Goal: Information Seeking & Learning: Learn about a topic

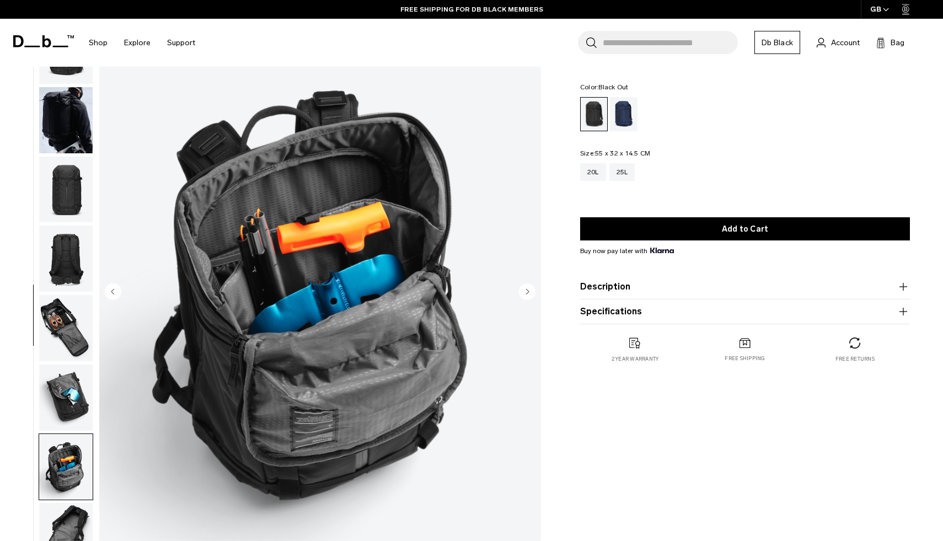
scroll to position [279, 0]
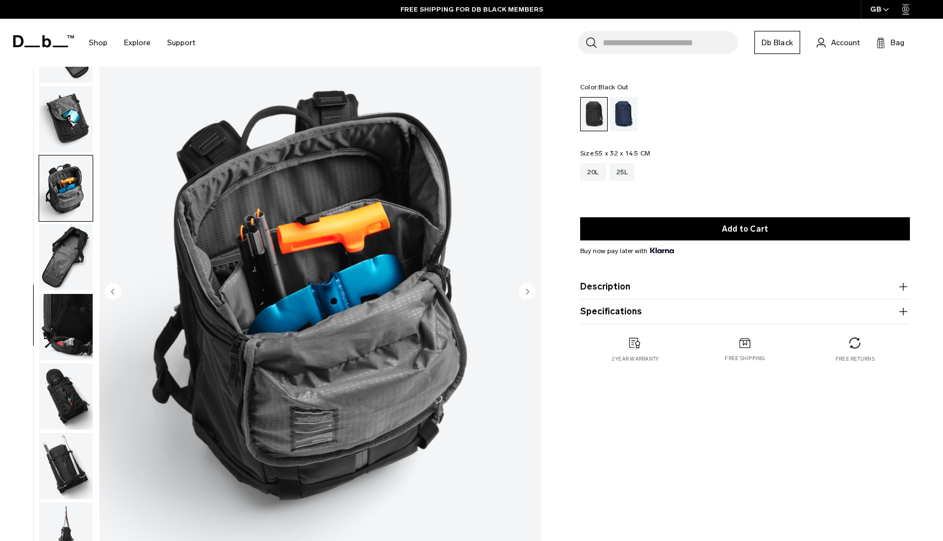
click at [529, 289] on circle "Next slide" at bounding box center [527, 292] width 17 height 17
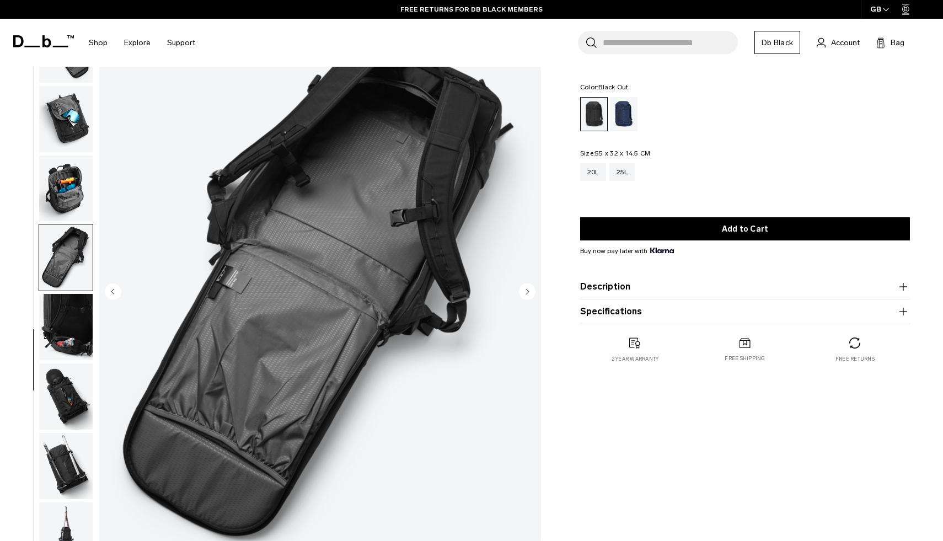
click at [525, 292] on circle "Next slide" at bounding box center [527, 292] width 17 height 17
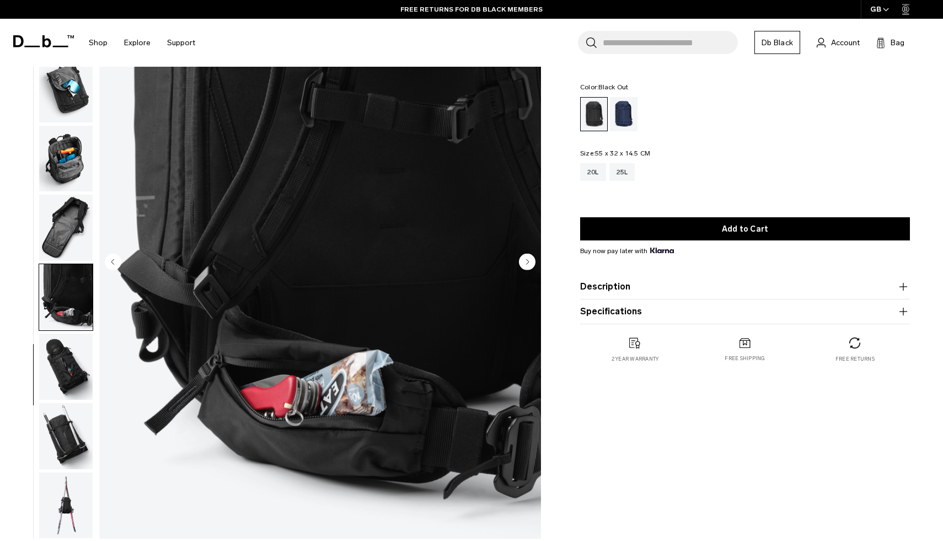
scroll to position [86, 0]
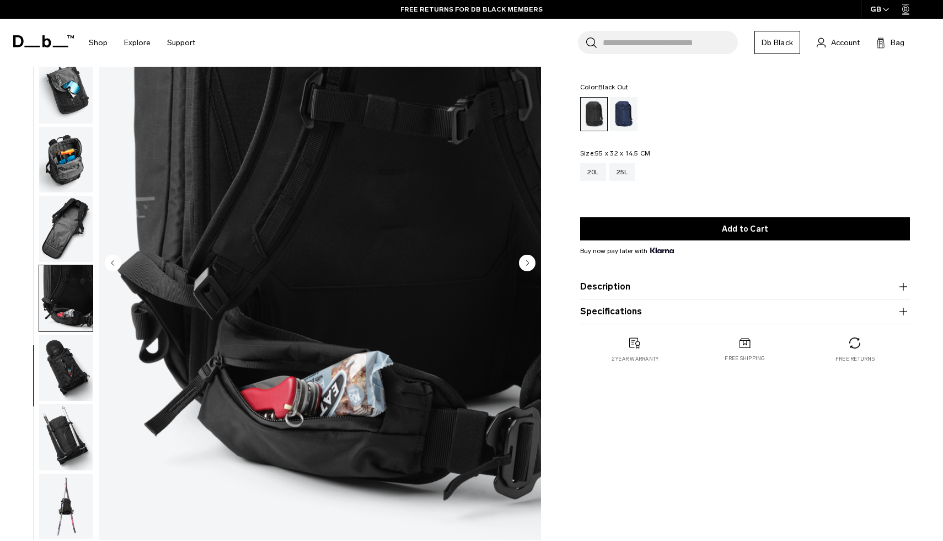
click at [209, 371] on img "9 / 12" at bounding box center [320, 264] width 442 height 552
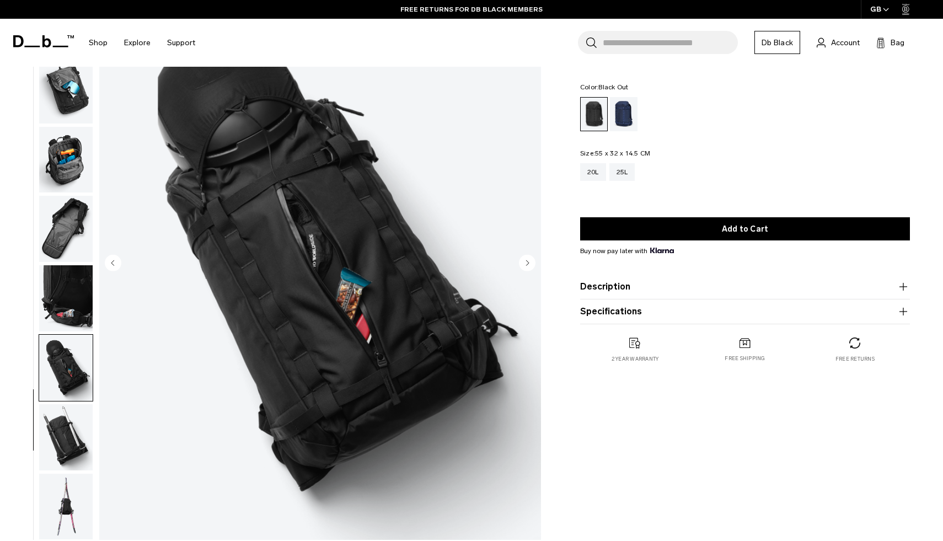
click at [108, 264] on circle "Previous slide" at bounding box center [113, 263] width 17 height 17
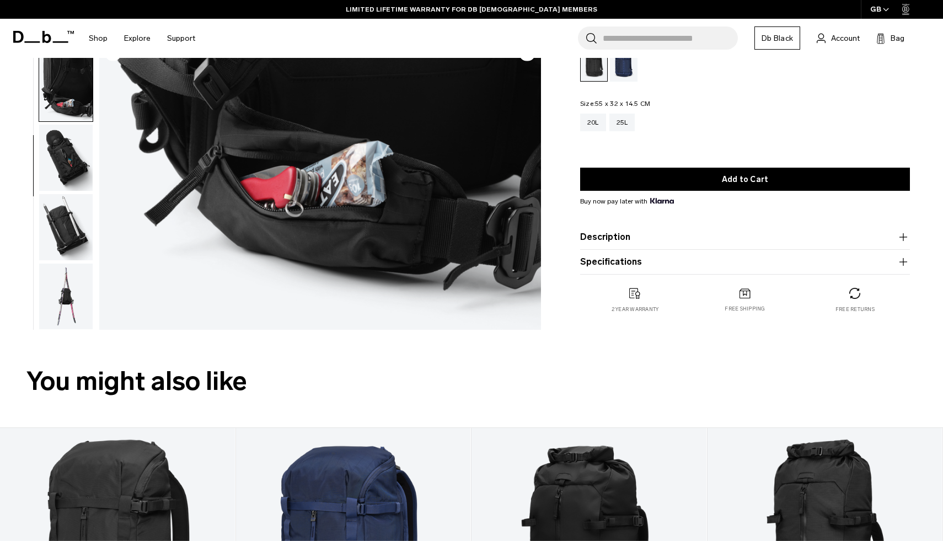
scroll to position [0, 0]
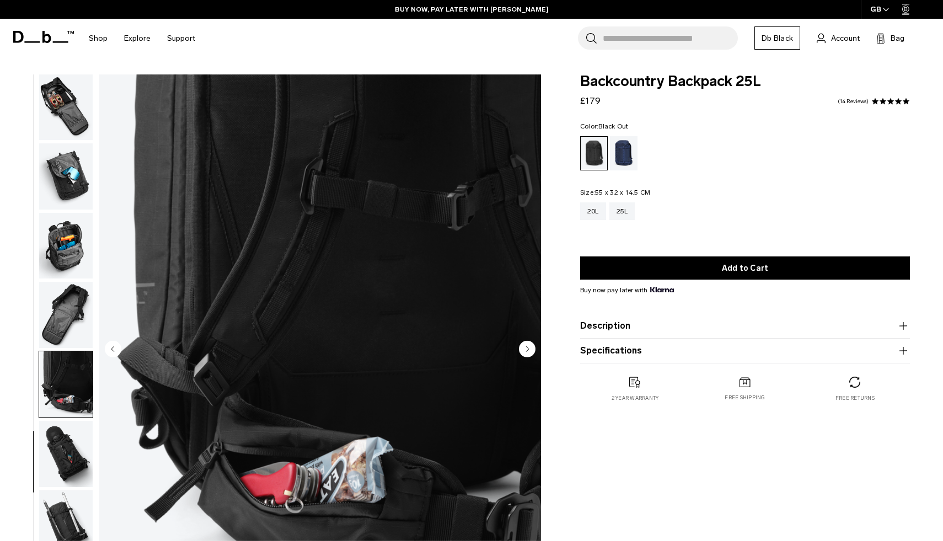
click at [113, 339] on img "9 / 12" at bounding box center [320, 350] width 442 height 552
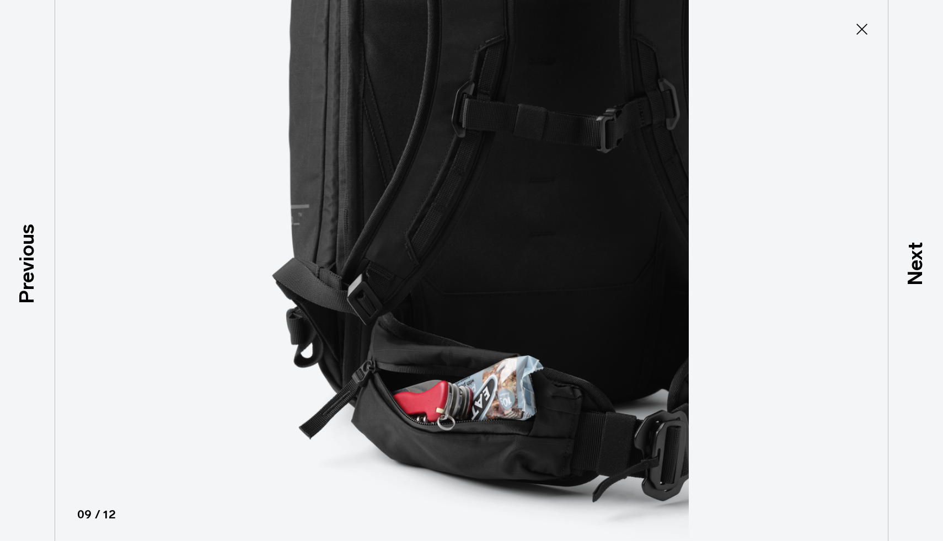
click at [401, 370] on img at bounding box center [471, 270] width 497 height 541
click at [864, 29] on icon at bounding box center [862, 29] width 18 height 18
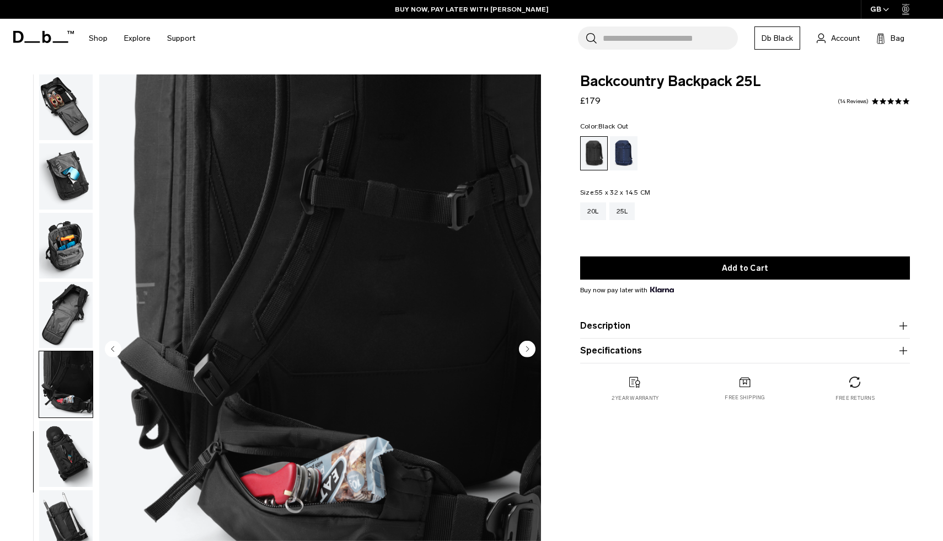
click at [114, 349] on circle "Previous slide" at bounding box center [113, 349] width 17 height 17
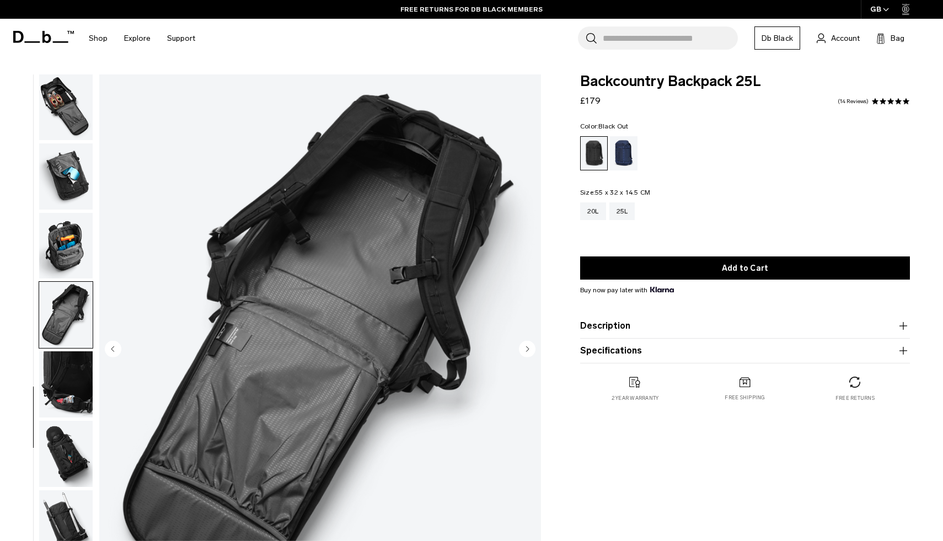
click at [111, 350] on circle "Previous slide" at bounding box center [113, 349] width 17 height 17
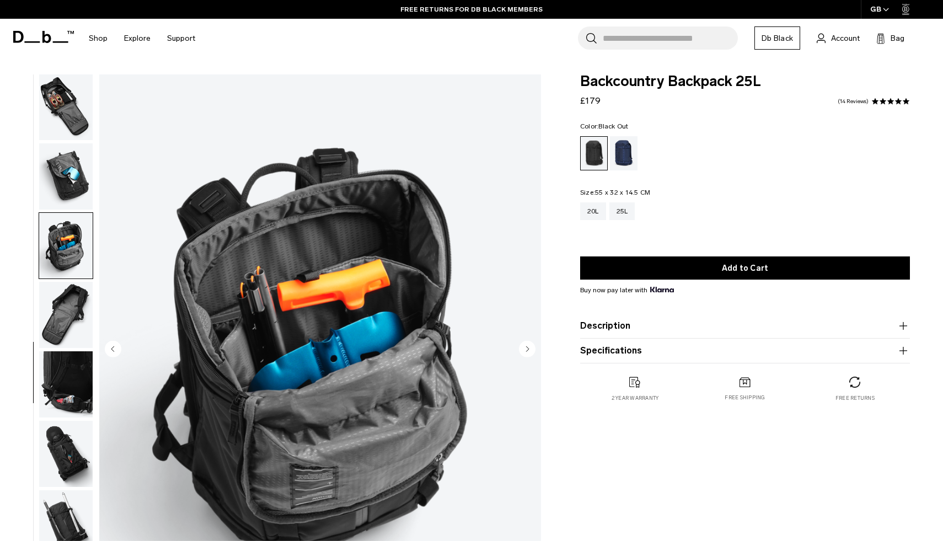
click at [111, 350] on circle "Previous slide" at bounding box center [113, 349] width 17 height 17
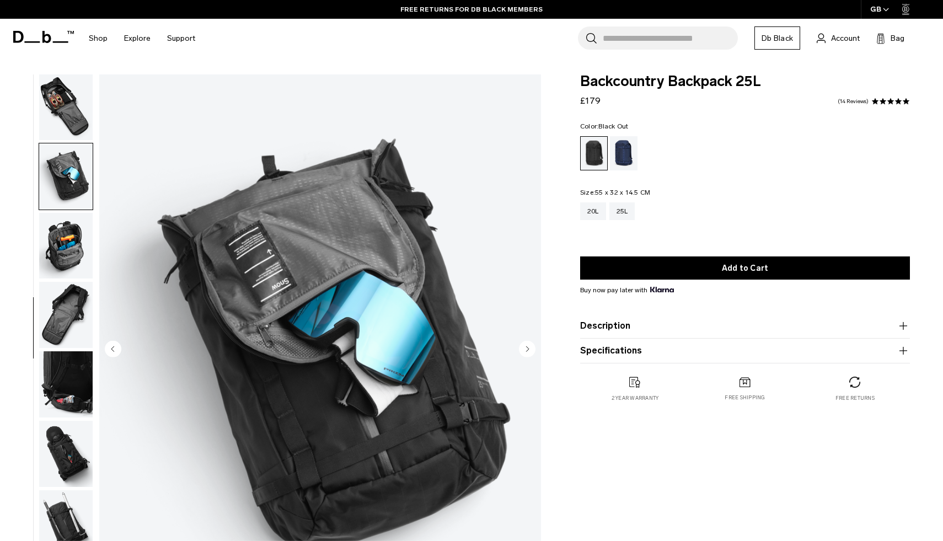
click at [111, 350] on circle "Previous slide" at bounding box center [113, 349] width 17 height 17
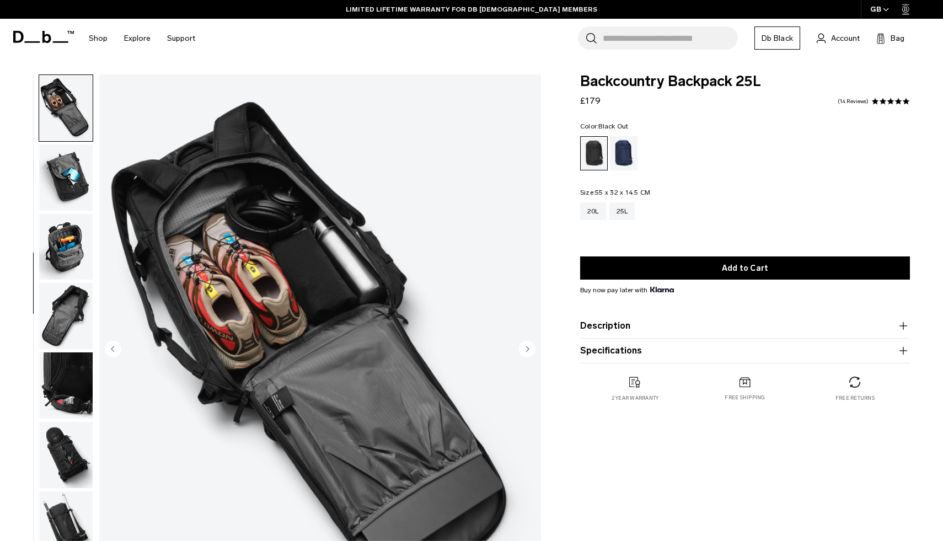
click at [111, 350] on circle "Previous slide" at bounding box center [113, 349] width 17 height 17
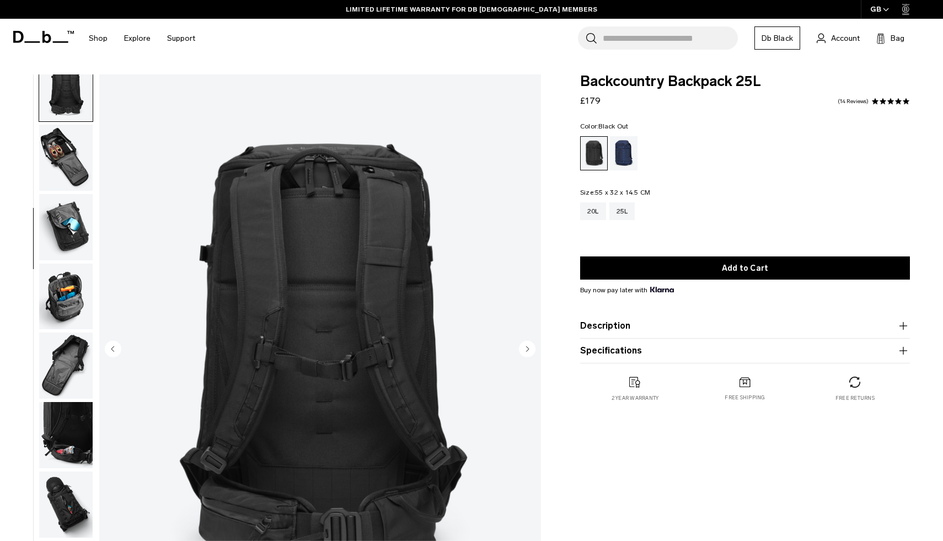
scroll to position [208, 0]
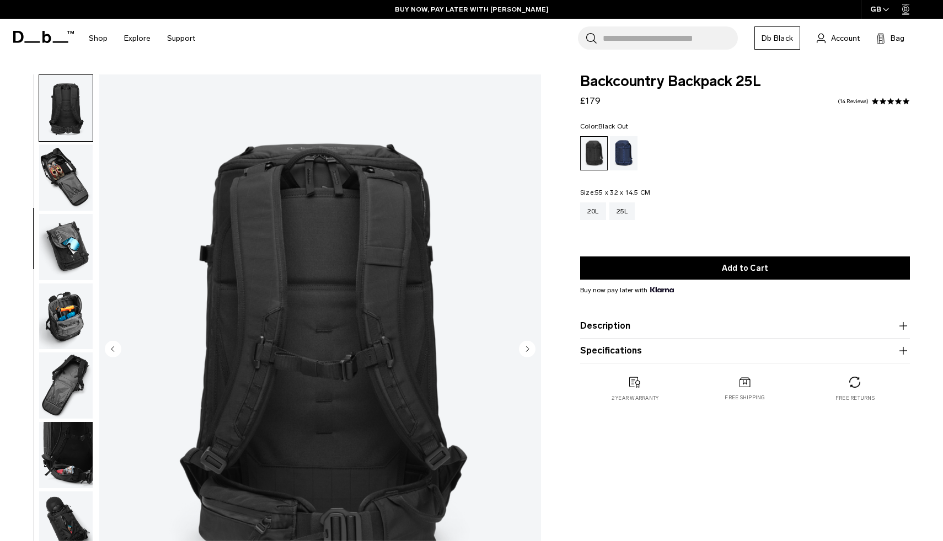
click at [323, 173] on img "4 / 12" at bounding box center [320, 350] width 442 height 552
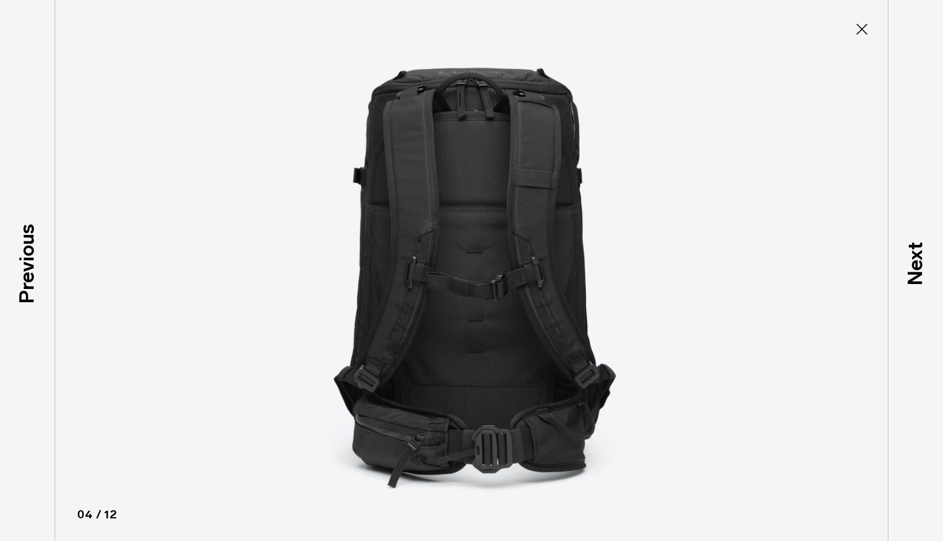
click at [301, 189] on img at bounding box center [471, 270] width 497 height 541
click at [590, 239] on img at bounding box center [471, 270] width 497 height 541
click at [856, 22] on icon at bounding box center [862, 29] width 18 height 18
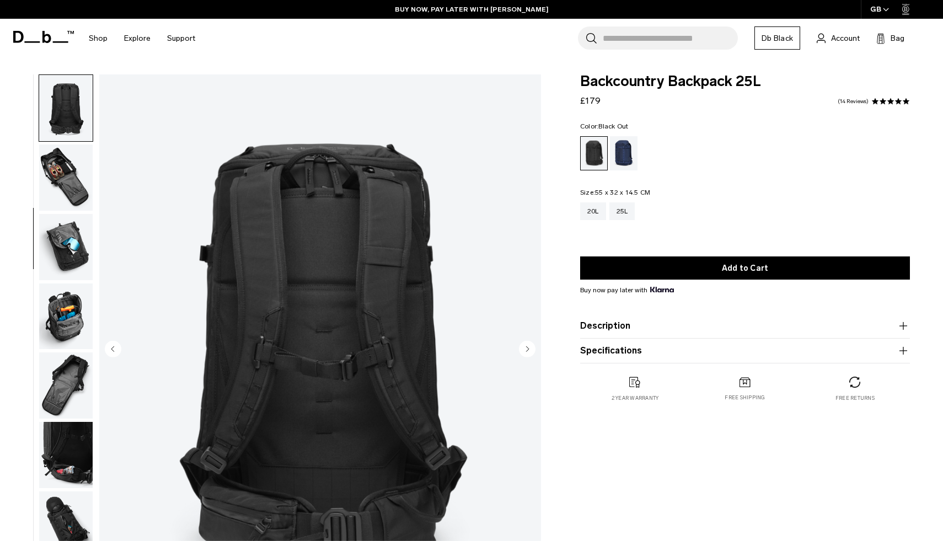
click at [531, 343] on circle "Next slide" at bounding box center [527, 349] width 17 height 17
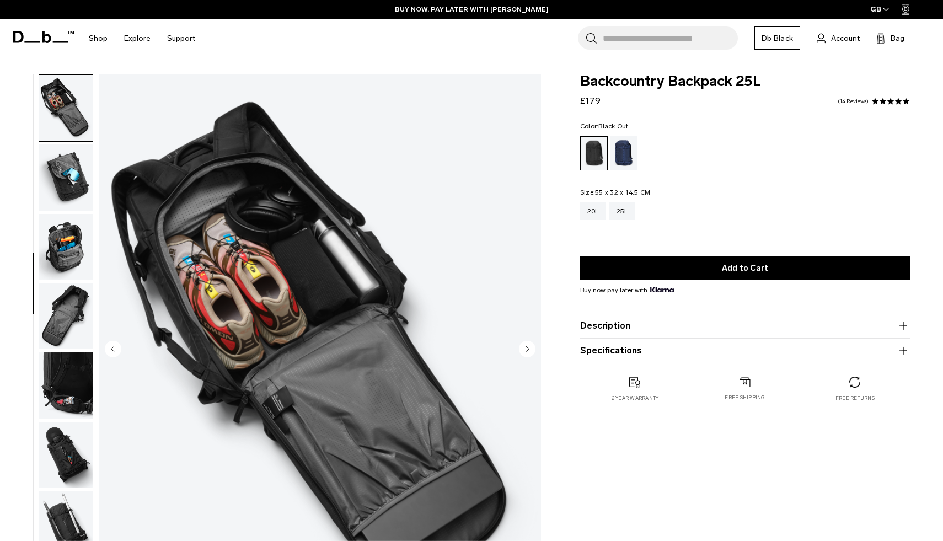
click at [532, 345] on circle "Next slide" at bounding box center [527, 349] width 17 height 17
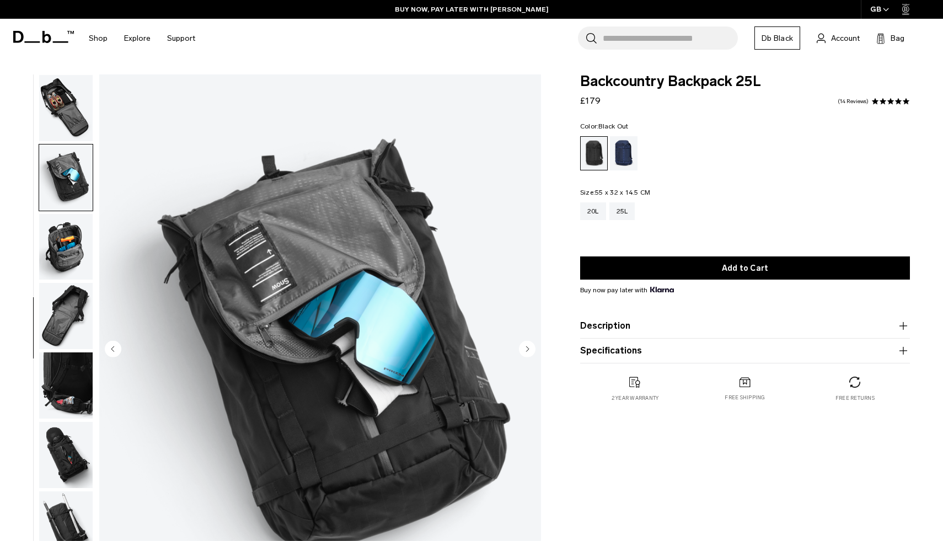
scroll to position [279, 0]
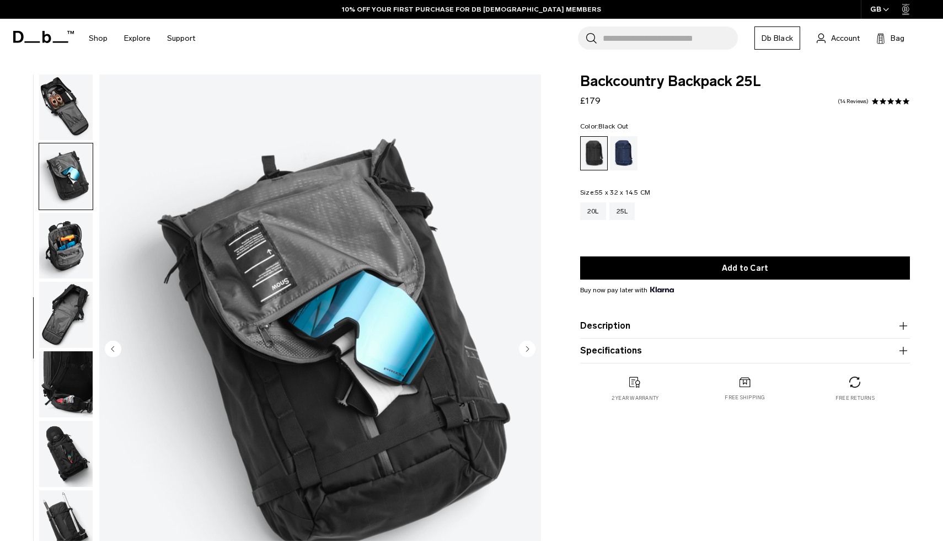
click at [532, 346] on circle "Next slide" at bounding box center [527, 349] width 17 height 17
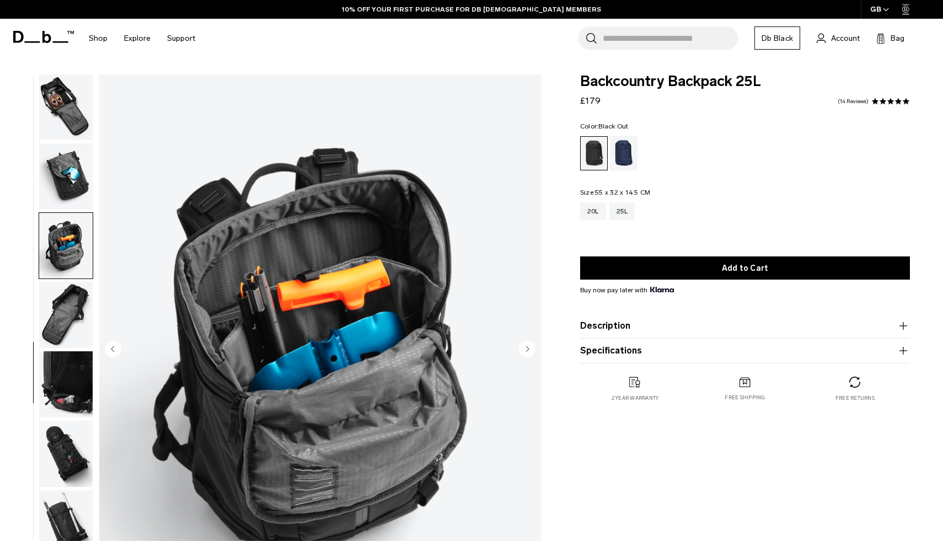
click at [532, 346] on circle "Next slide" at bounding box center [527, 349] width 17 height 17
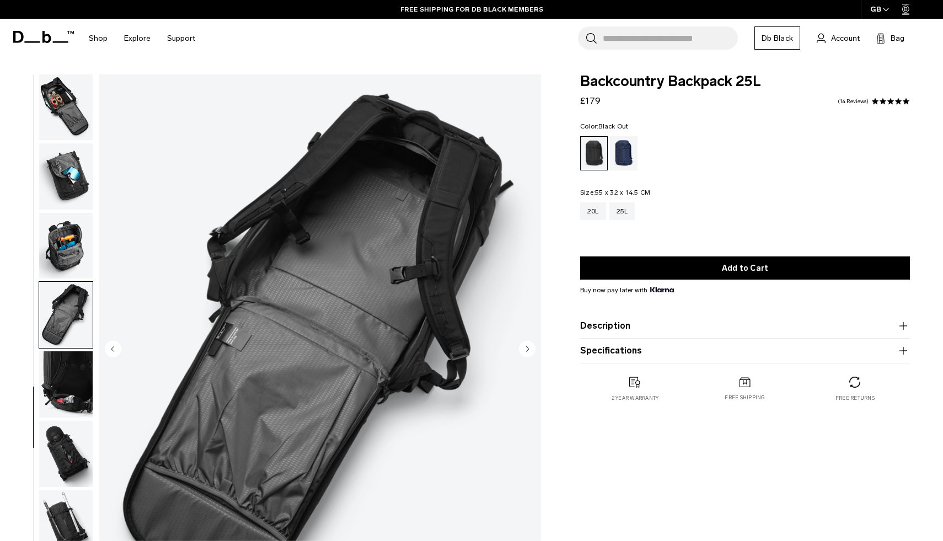
click at [406, 279] on img "8 / 12" at bounding box center [320, 350] width 442 height 552
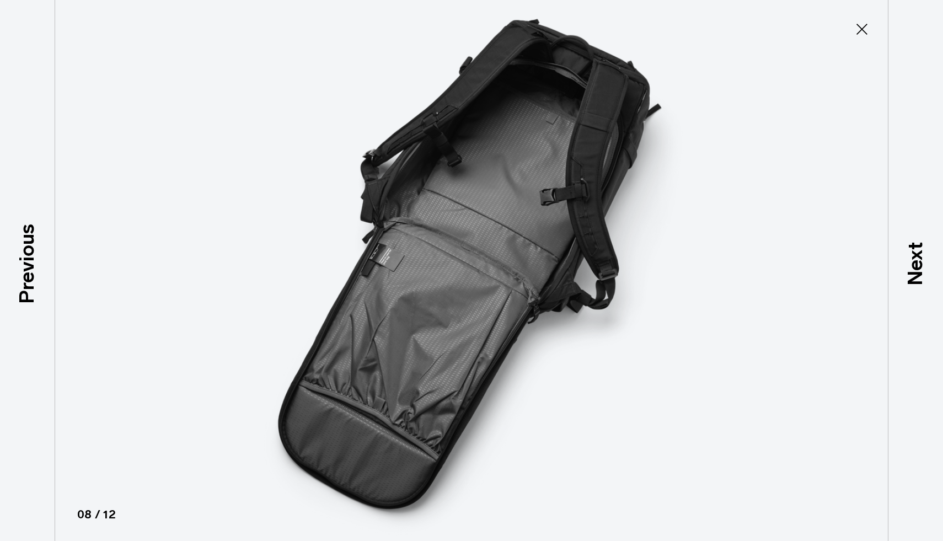
click at [548, 184] on img at bounding box center [471, 270] width 497 height 541
click at [867, 23] on icon at bounding box center [862, 29] width 18 height 18
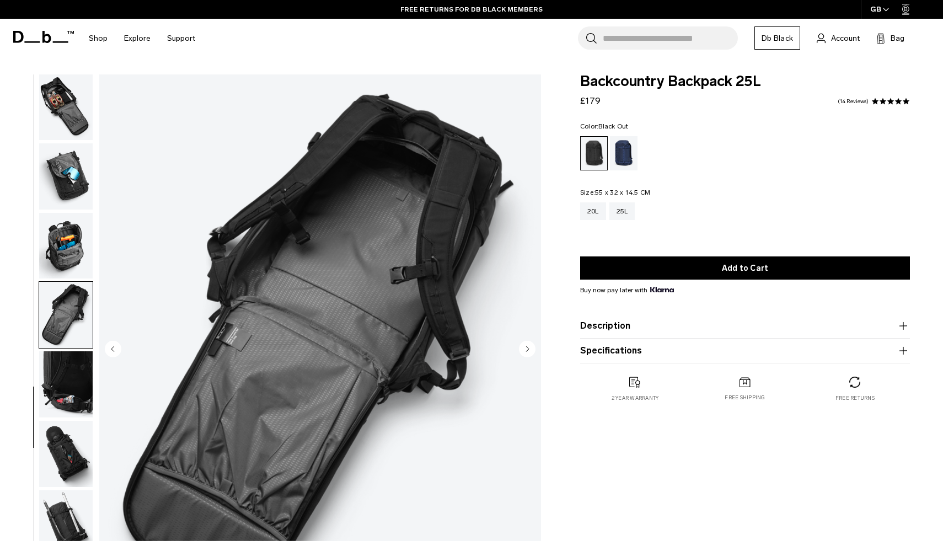
click at [526, 347] on circle "Next slide" at bounding box center [527, 349] width 17 height 17
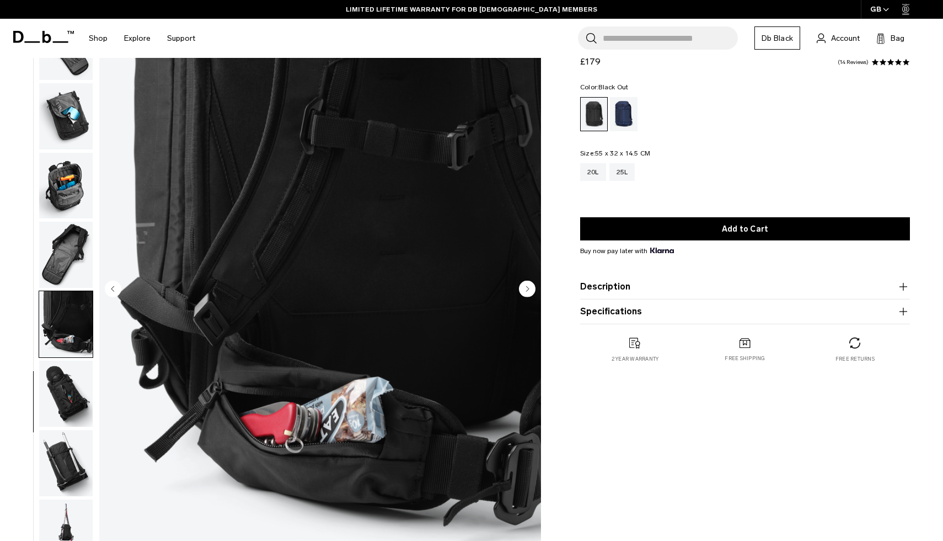
scroll to position [113, 0]
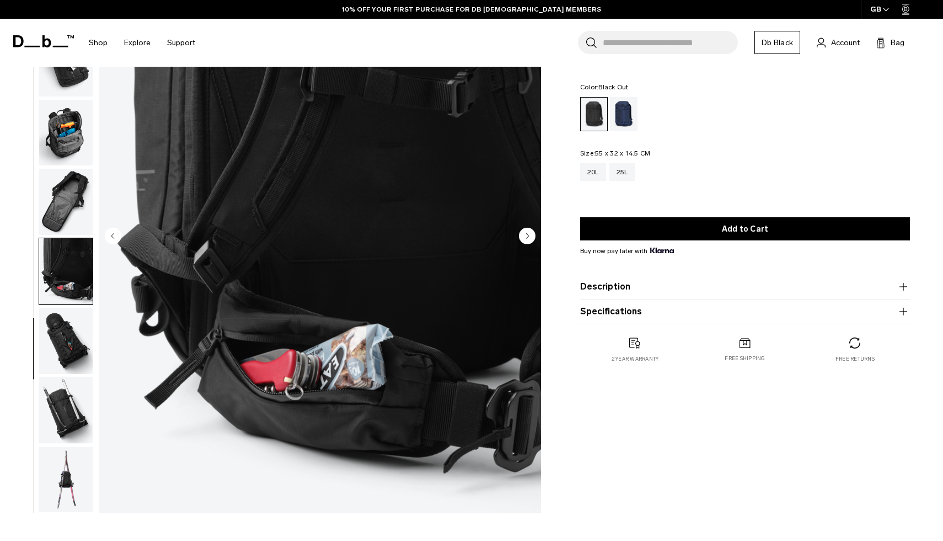
click at [527, 237] on icon "Next slide" at bounding box center [527, 235] width 3 height 5
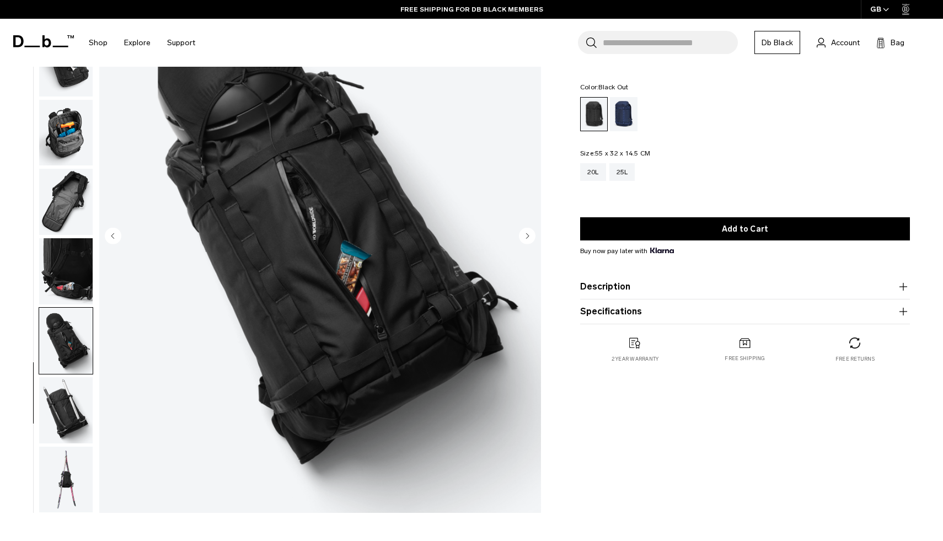
click at [319, 104] on img "10 / 12" at bounding box center [320, 237] width 442 height 552
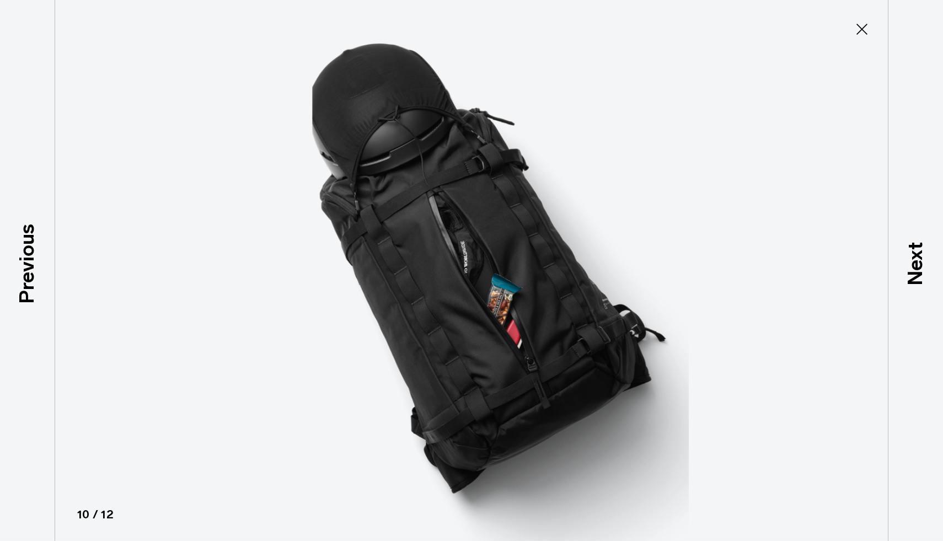
click at [864, 30] on icon at bounding box center [862, 29] width 18 height 18
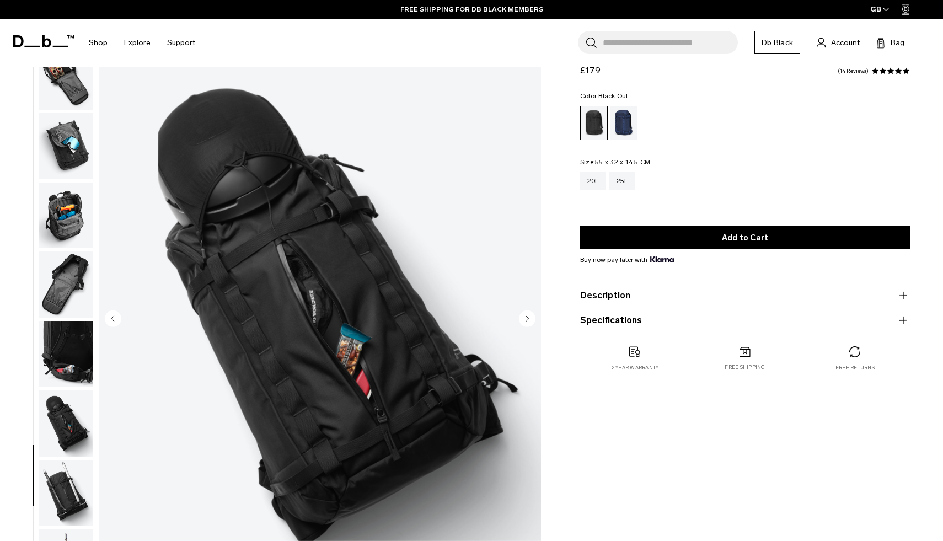
scroll to position [0, 0]
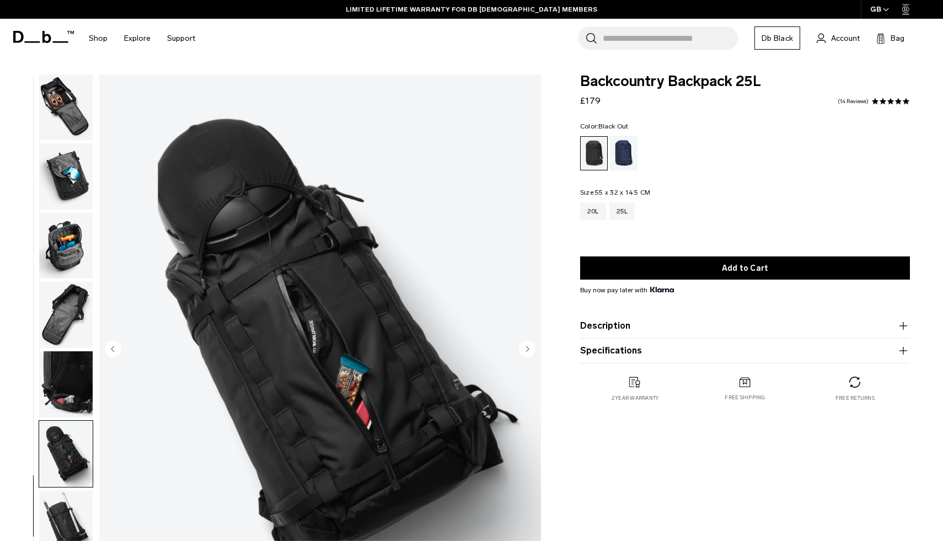
click at [530, 349] on circle "Next slide" at bounding box center [527, 349] width 17 height 17
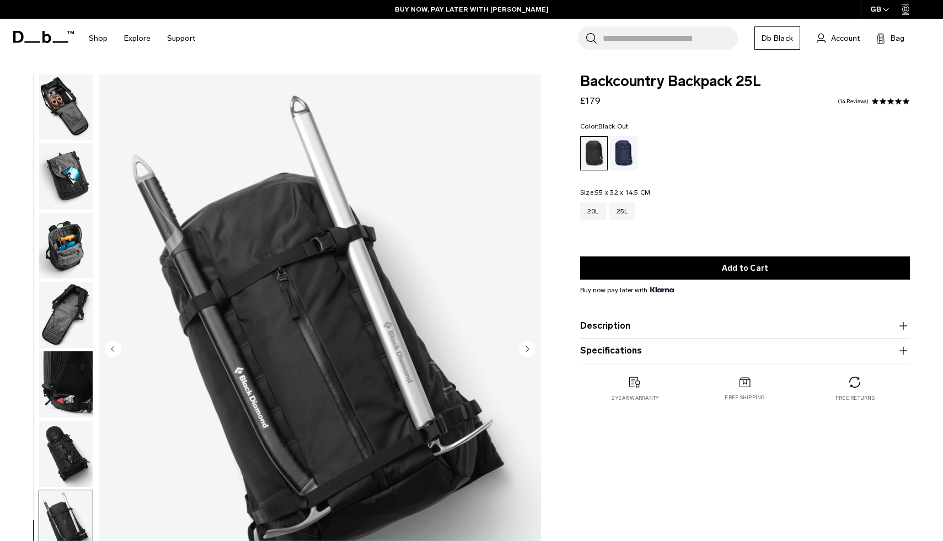
click at [530, 349] on circle "Next slide" at bounding box center [527, 349] width 17 height 17
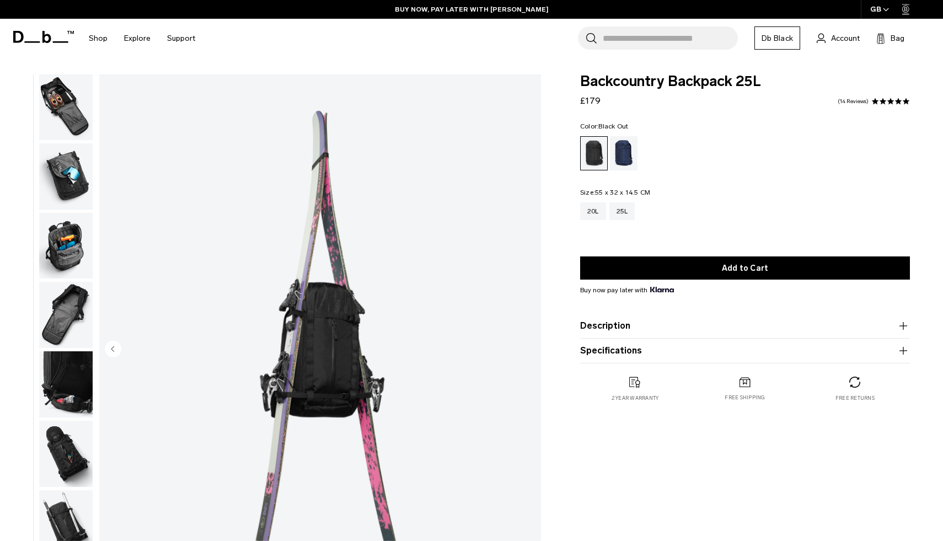
click at [534, 351] on img "12 / 12" at bounding box center [320, 350] width 442 height 552
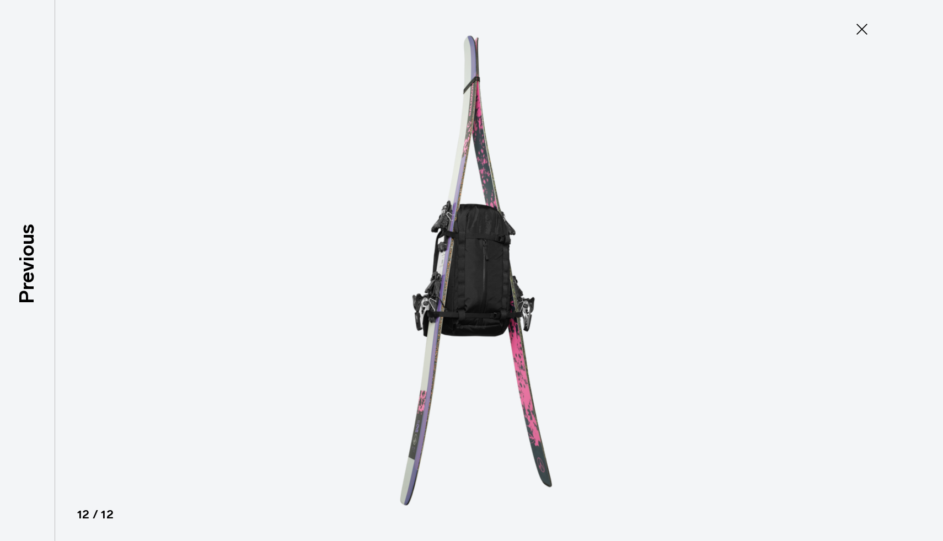
click at [864, 28] on icon at bounding box center [862, 29] width 18 height 18
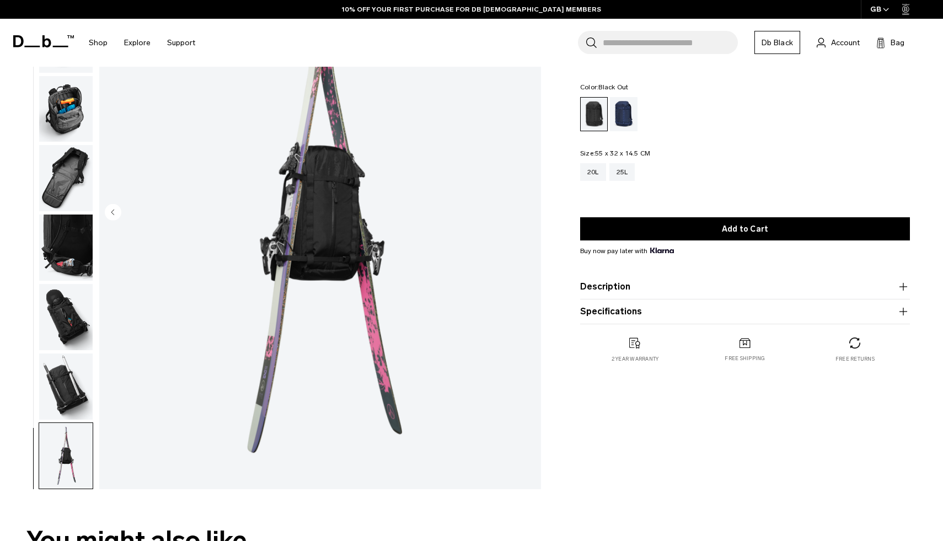
scroll to position [76, 0]
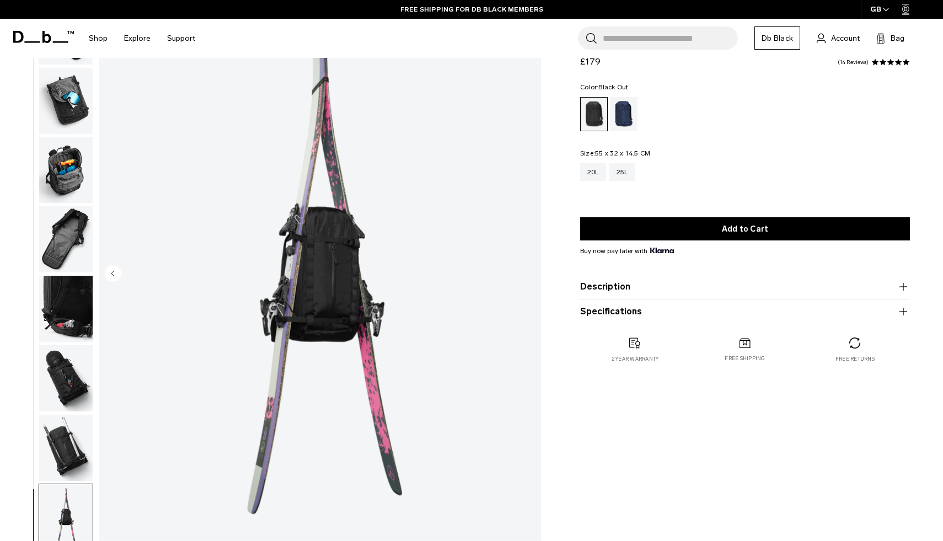
click at [346, 253] on img "12 / 12" at bounding box center [320, 275] width 442 height 552
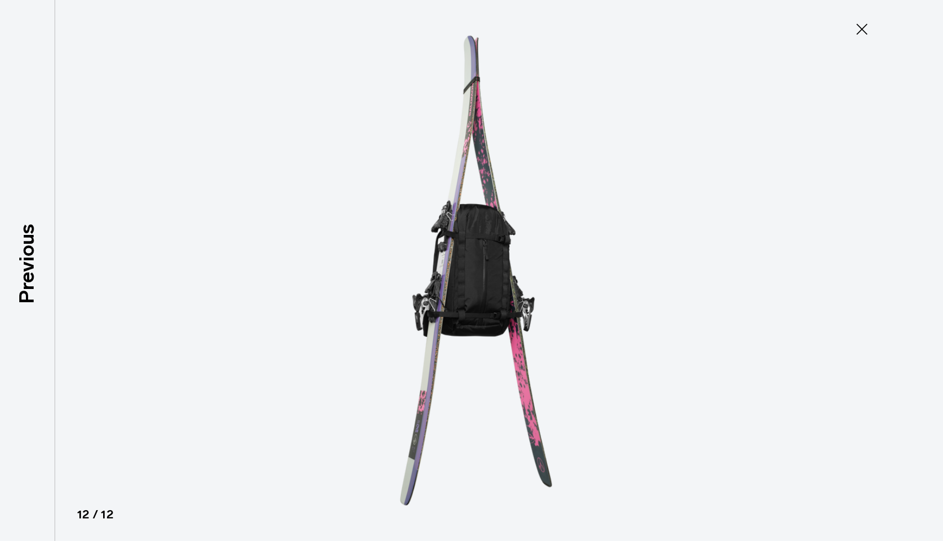
click at [505, 274] on img at bounding box center [471, 270] width 497 height 541
click at [857, 24] on icon at bounding box center [862, 29] width 18 height 18
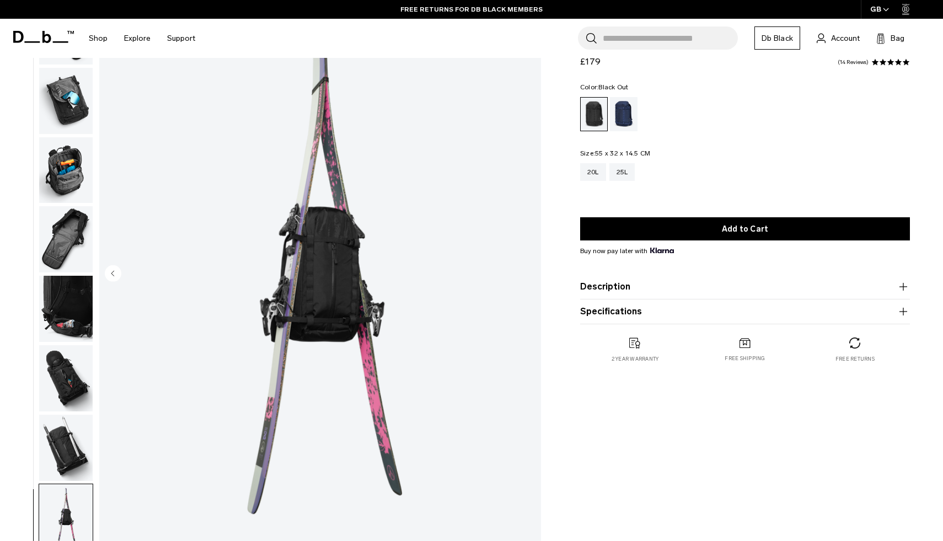
click at [68, 108] on img "button" at bounding box center [66, 101] width 54 height 66
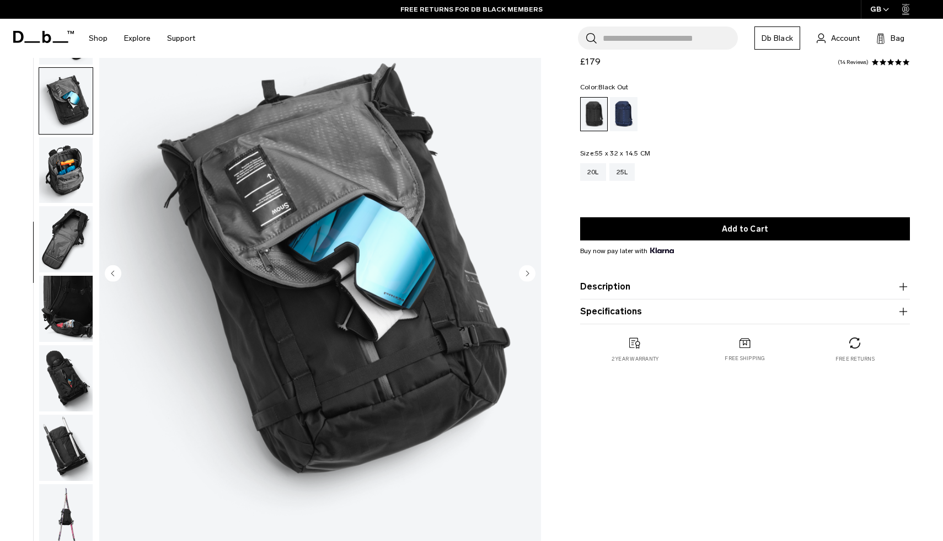
click at [74, 166] on img "button" at bounding box center [66, 170] width 54 height 66
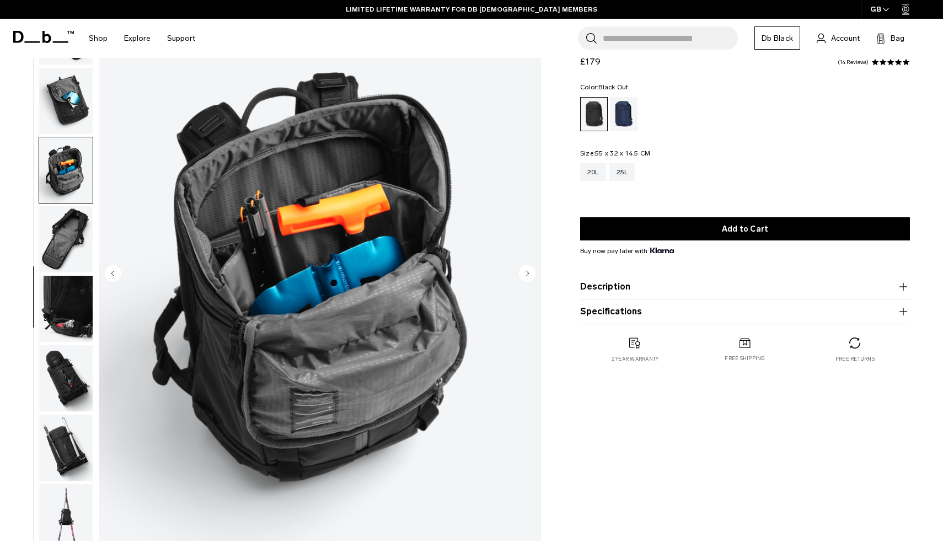
click at [72, 224] on img "button" at bounding box center [66, 239] width 54 height 66
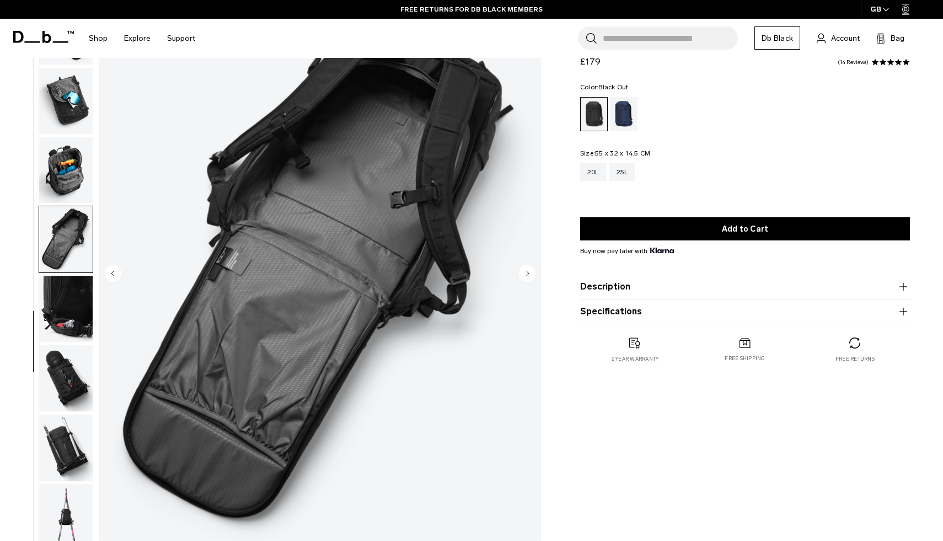
click at [530, 277] on circle "Next slide" at bounding box center [527, 273] width 17 height 17
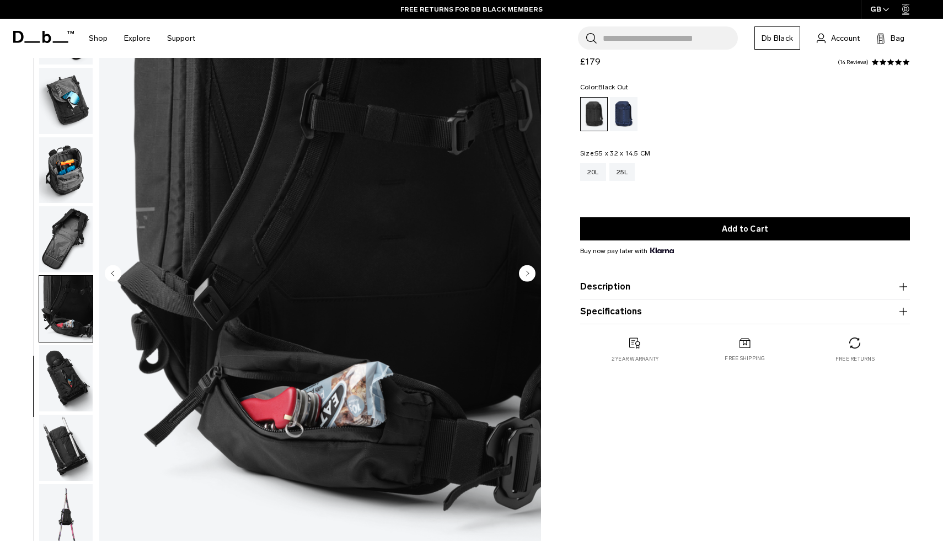
click at [527, 277] on circle "Next slide" at bounding box center [527, 273] width 17 height 17
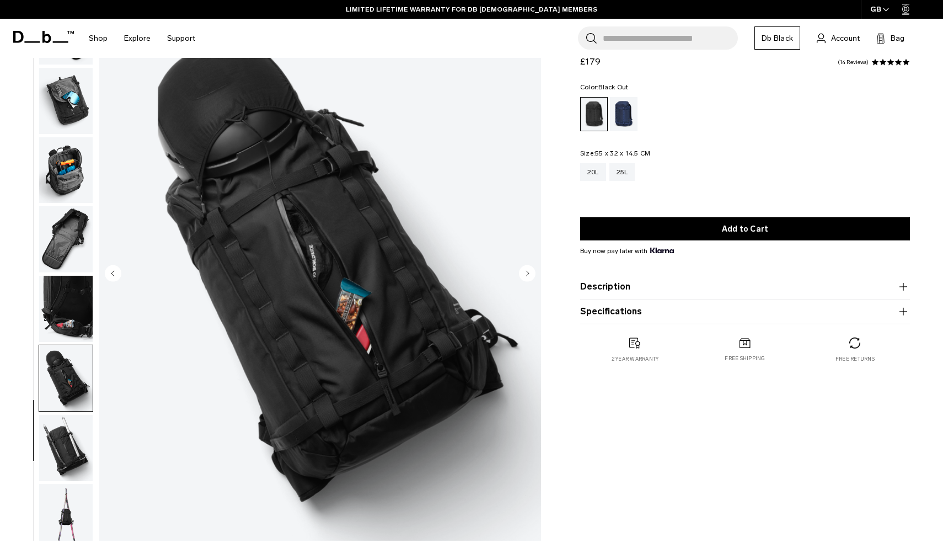
click at [527, 277] on circle "Next slide" at bounding box center [527, 273] width 17 height 17
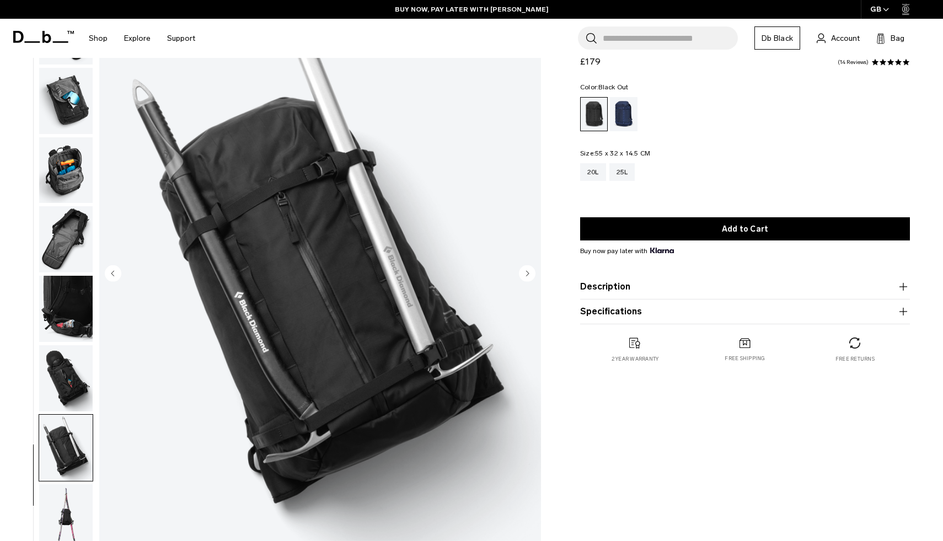
click at [527, 277] on circle "Next slide" at bounding box center [527, 273] width 17 height 17
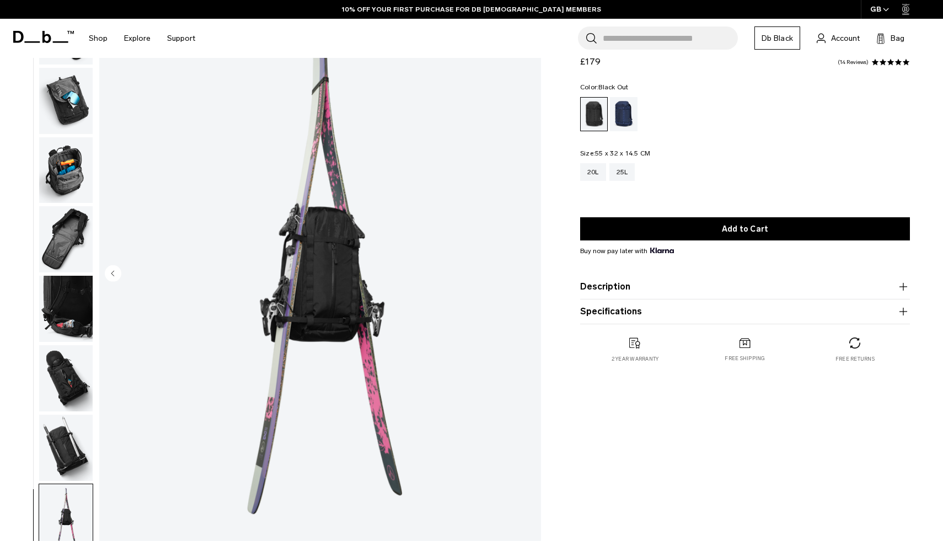
click at [327, 247] on img "12 / 12" at bounding box center [320, 275] width 442 height 552
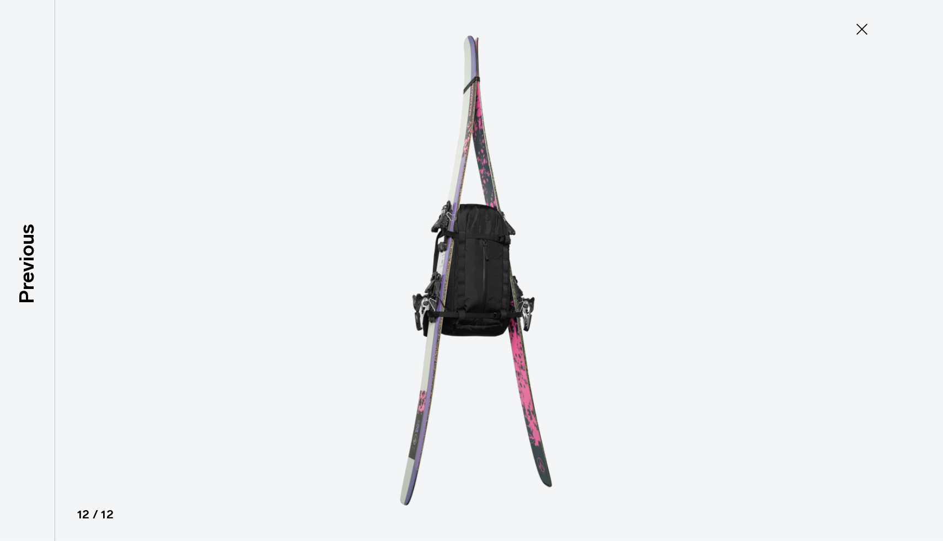
click at [452, 265] on img at bounding box center [471, 270] width 497 height 541
click at [857, 38] on icon at bounding box center [862, 29] width 18 height 18
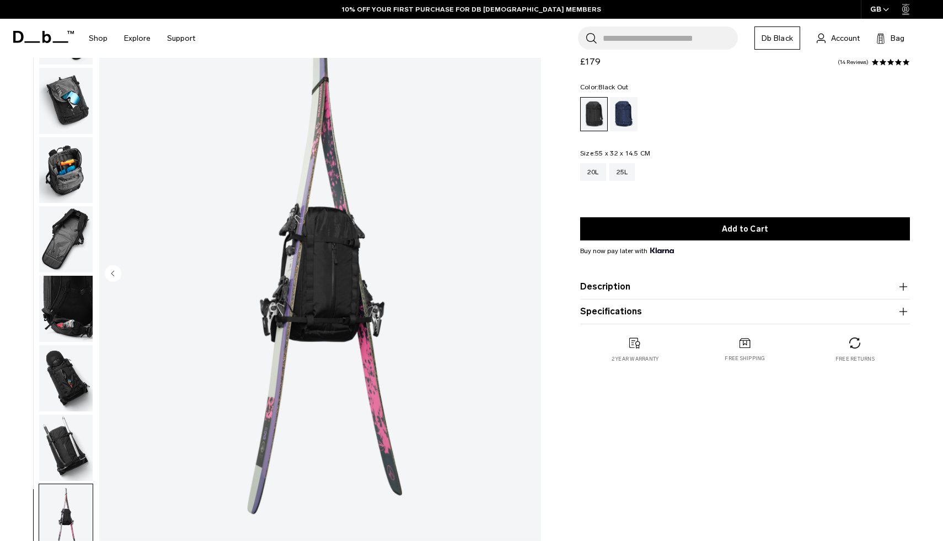
click at [71, 165] on img "button" at bounding box center [66, 170] width 54 height 66
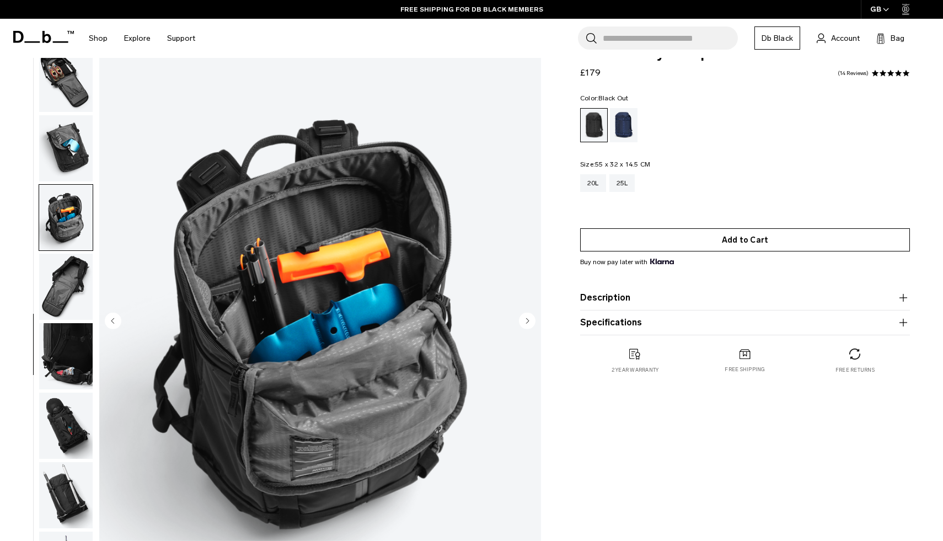
scroll to position [0, 0]
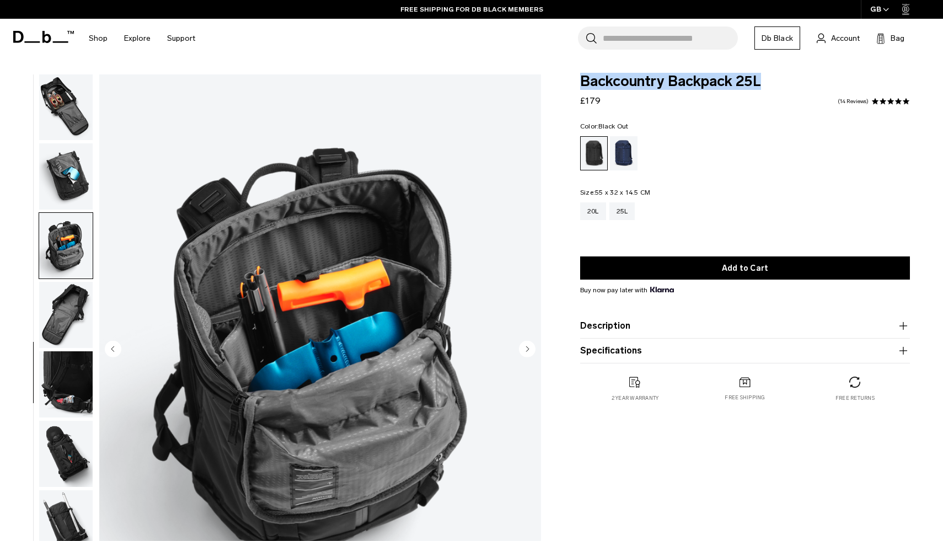
drag, startPoint x: 773, startPoint y: 85, endPoint x: 580, endPoint y: 77, distance: 193.8
click at [580, 77] on span "Backcountry Backpack 25L" at bounding box center [745, 81] width 330 height 14
copy span "Backcountry Backpack 25L"
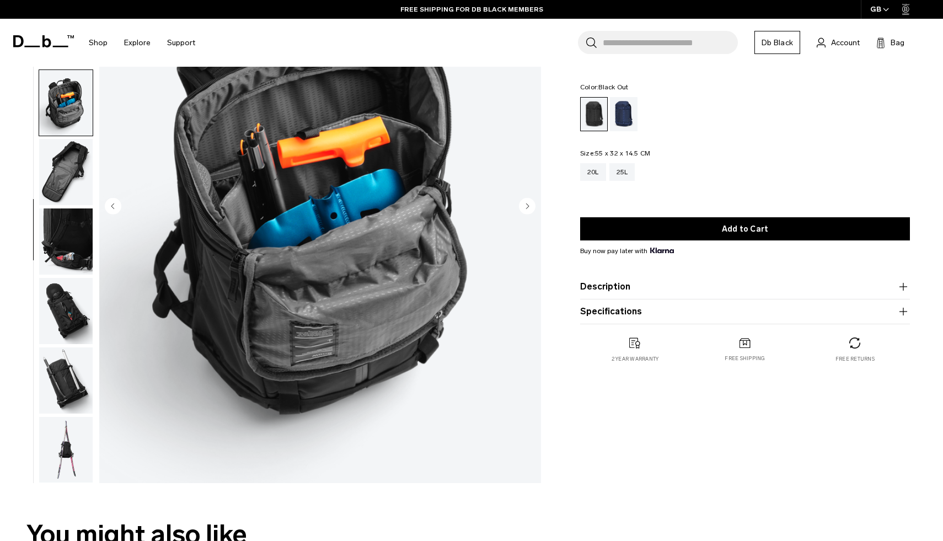
scroll to position [86, 0]
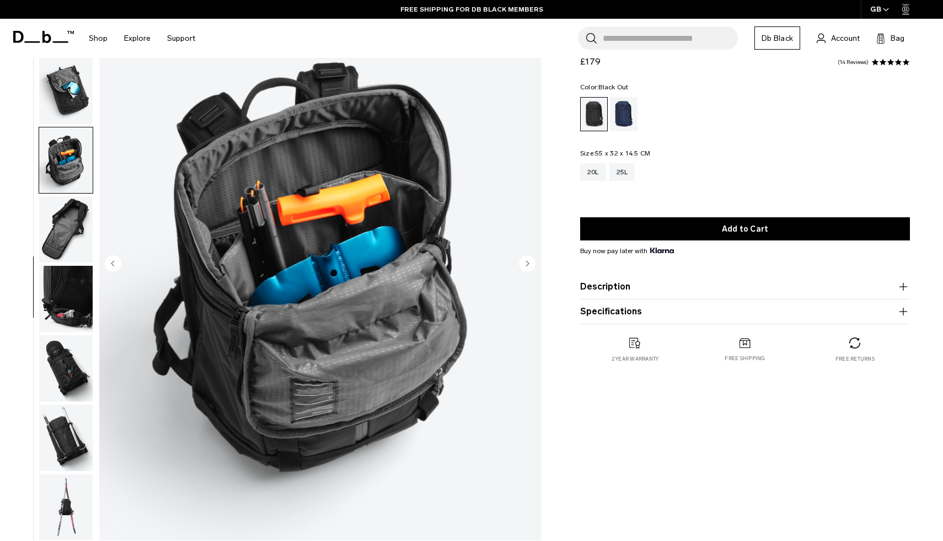
click at [532, 264] on circle "Next slide" at bounding box center [527, 263] width 17 height 17
